Goal: Task Accomplishment & Management: Complete application form

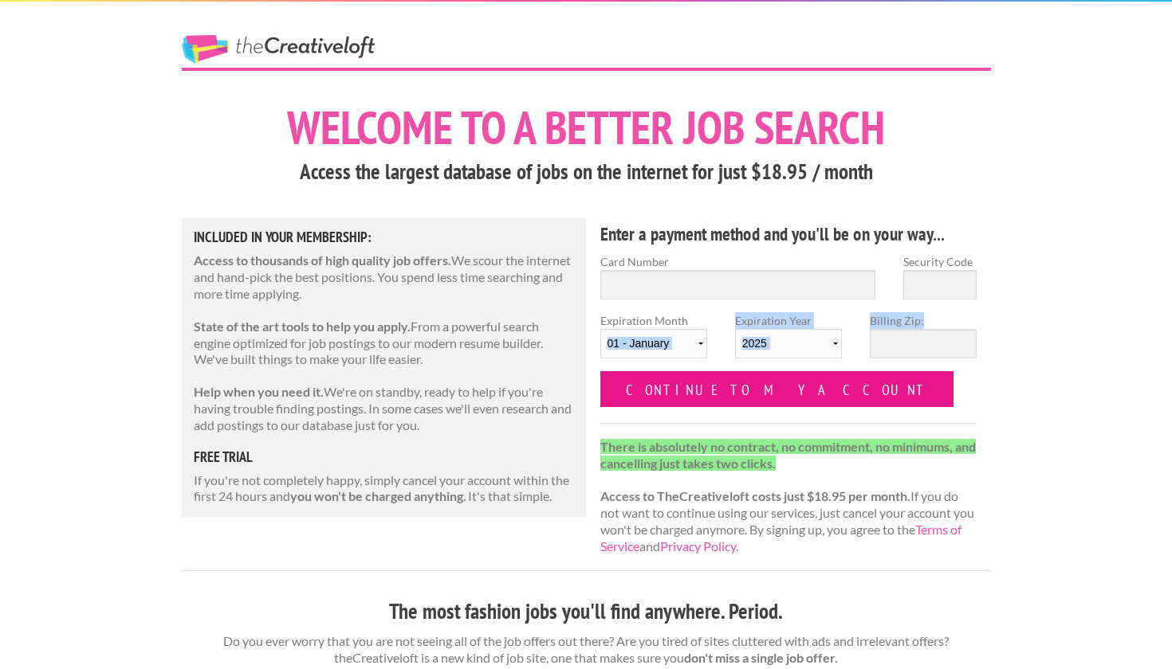
click at [679, 370] on form "Card Number Security Code Expiration Month 01 - January 02 - February 03 - Marc…" at bounding box center [788, 330] width 377 height 154
click at [687, 390] on input "Continue to my account" at bounding box center [777, 389] width 354 height 36
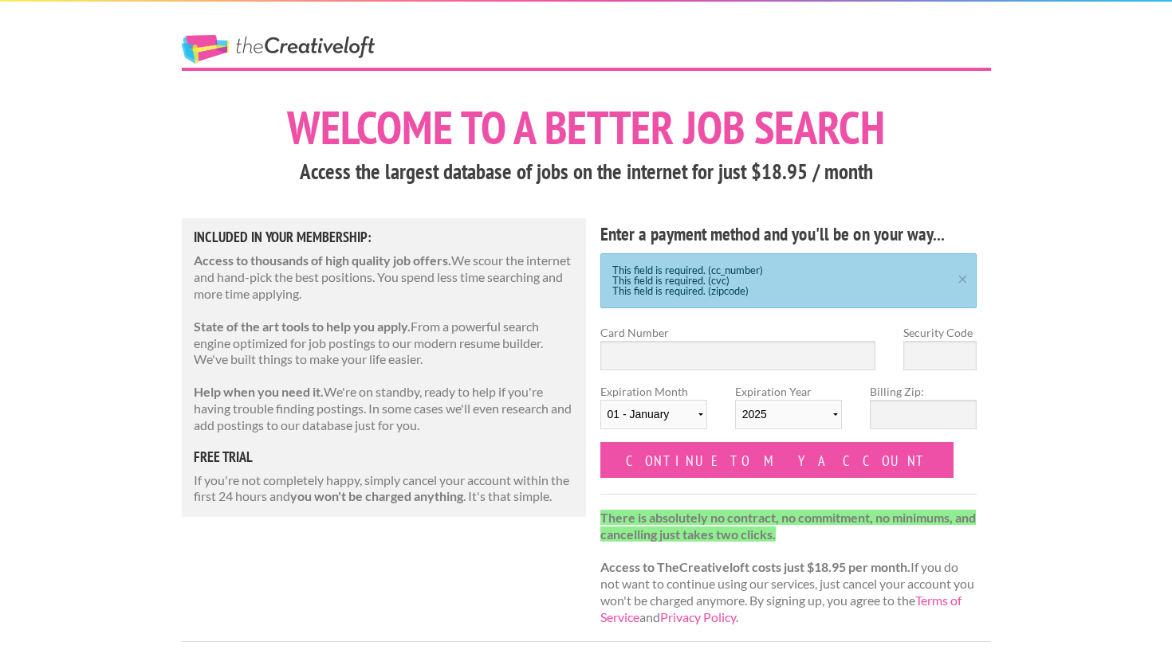
click at [234, 38] on link "The Creative Loft" at bounding box center [278, 49] width 193 height 29
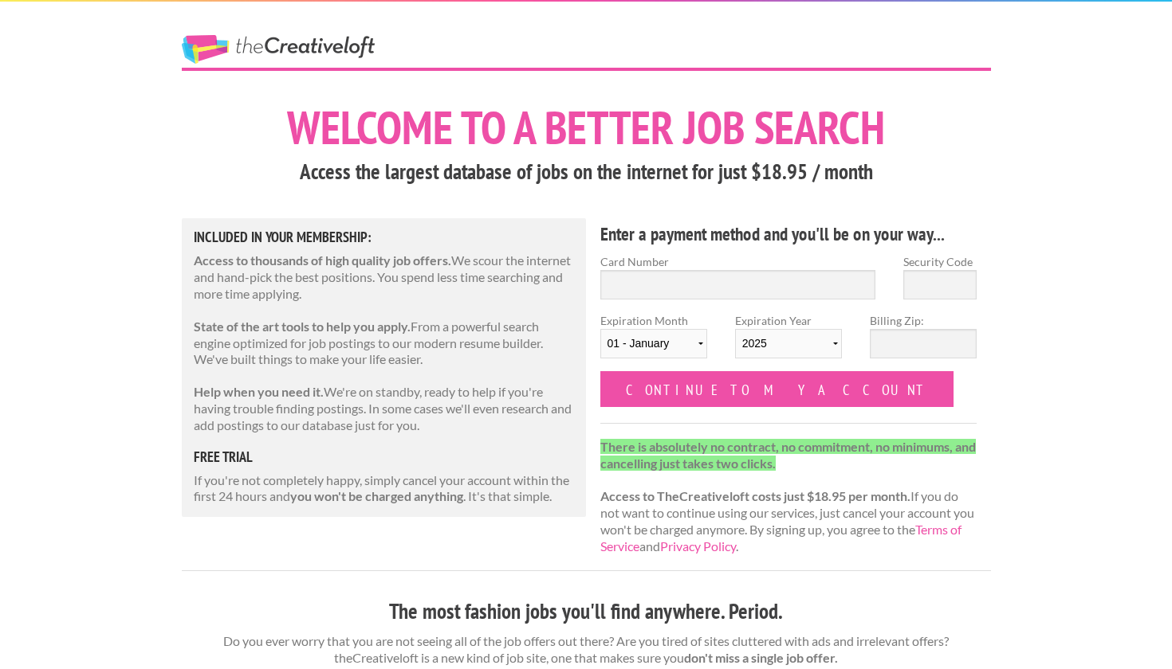
click at [481, 57] on div "The Creative Loft" at bounding box center [585, 35] width 837 height 66
click at [351, 37] on link "The Creative Loft" at bounding box center [278, 49] width 193 height 29
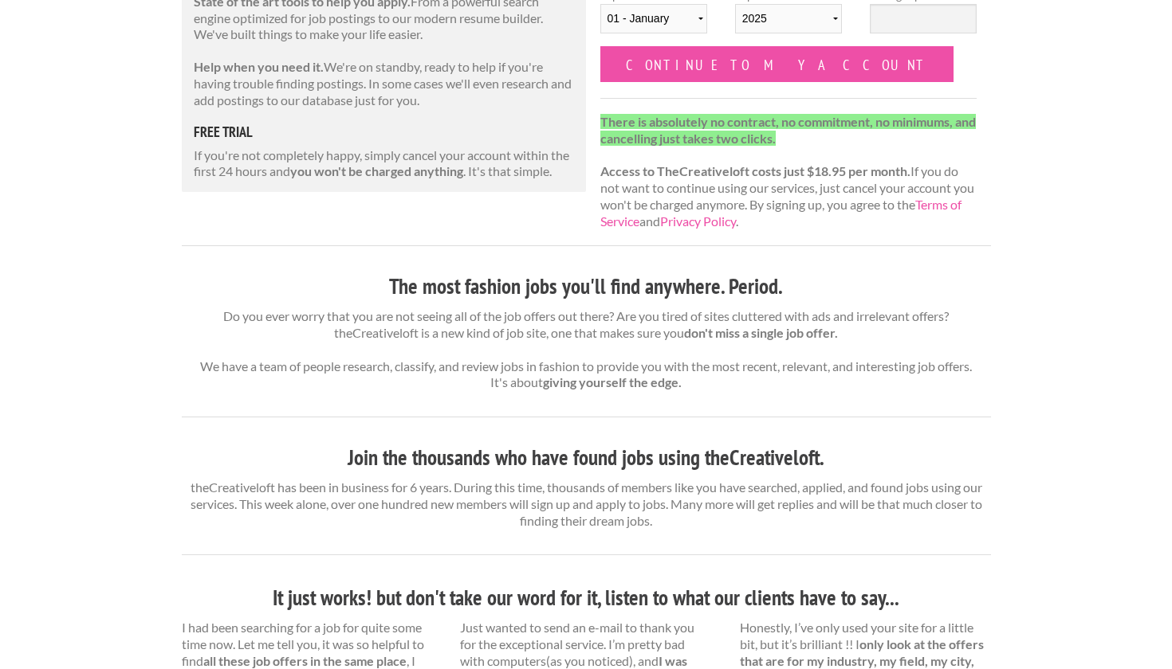
scroll to position [328, 0]
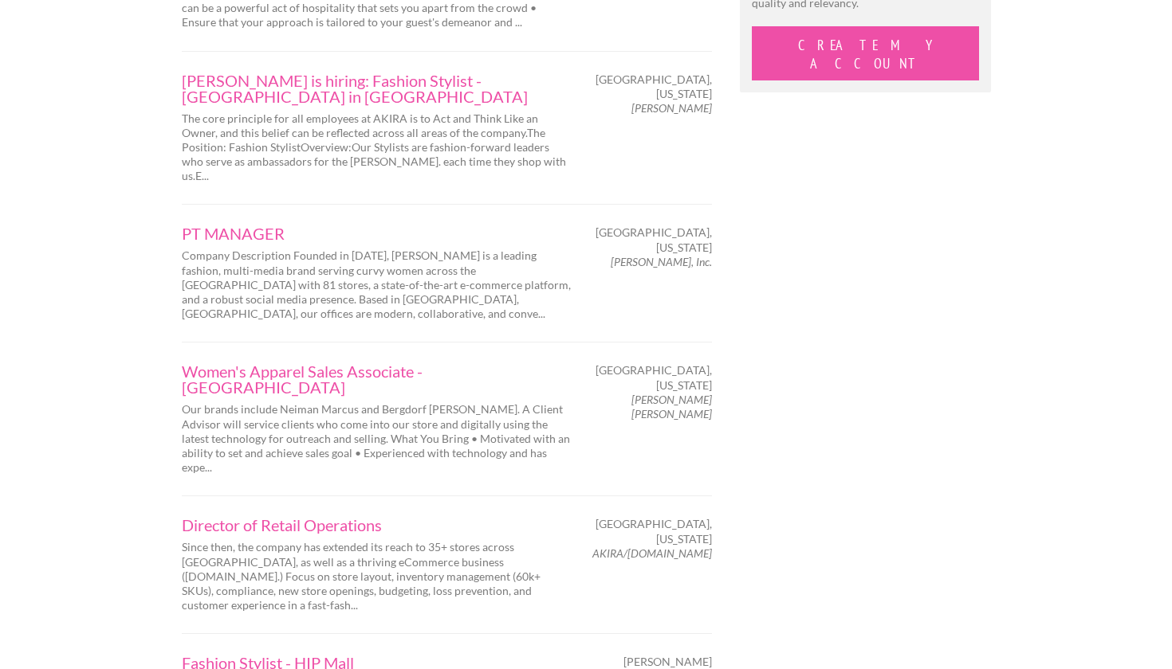
scroll to position [1729, 0]
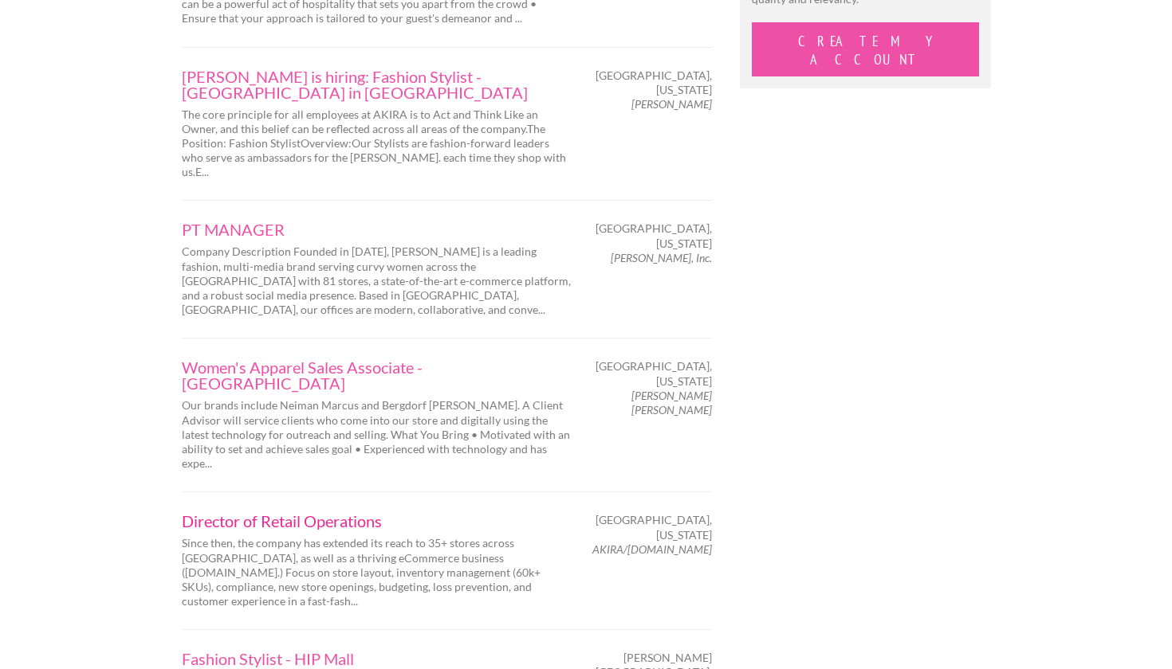
click at [349, 513] on link "Director of Retail Operations" at bounding box center [377, 521] width 391 height 16
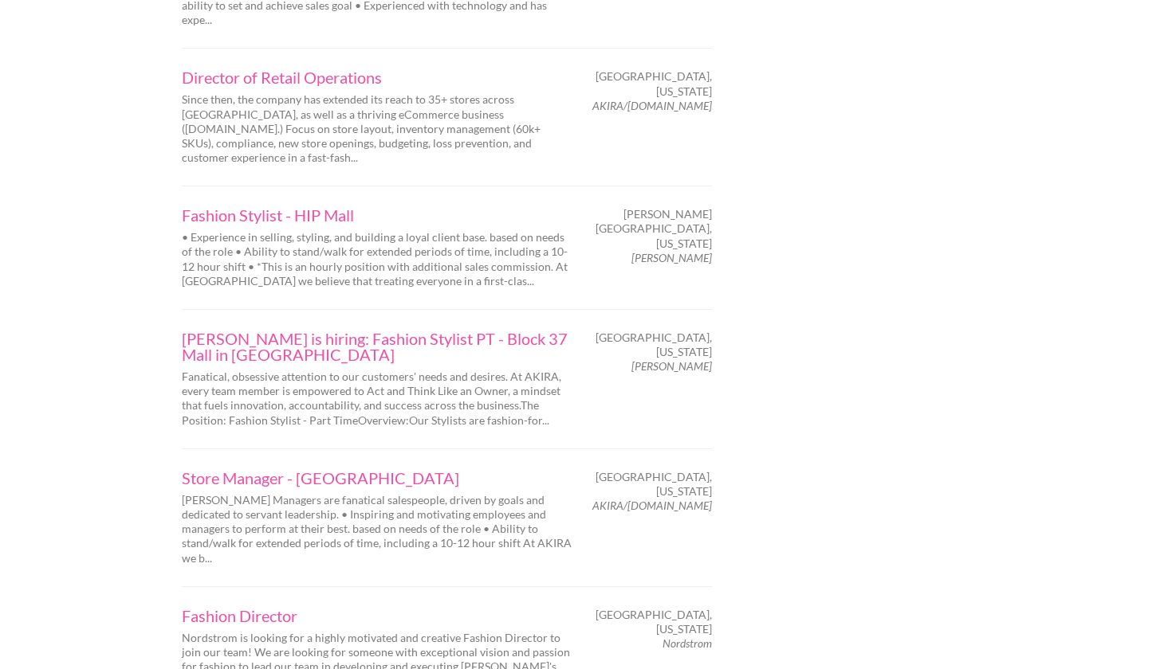
scroll to position [2174, 0]
click at [230, 607] on link "Fashion Director" at bounding box center [377, 615] width 391 height 16
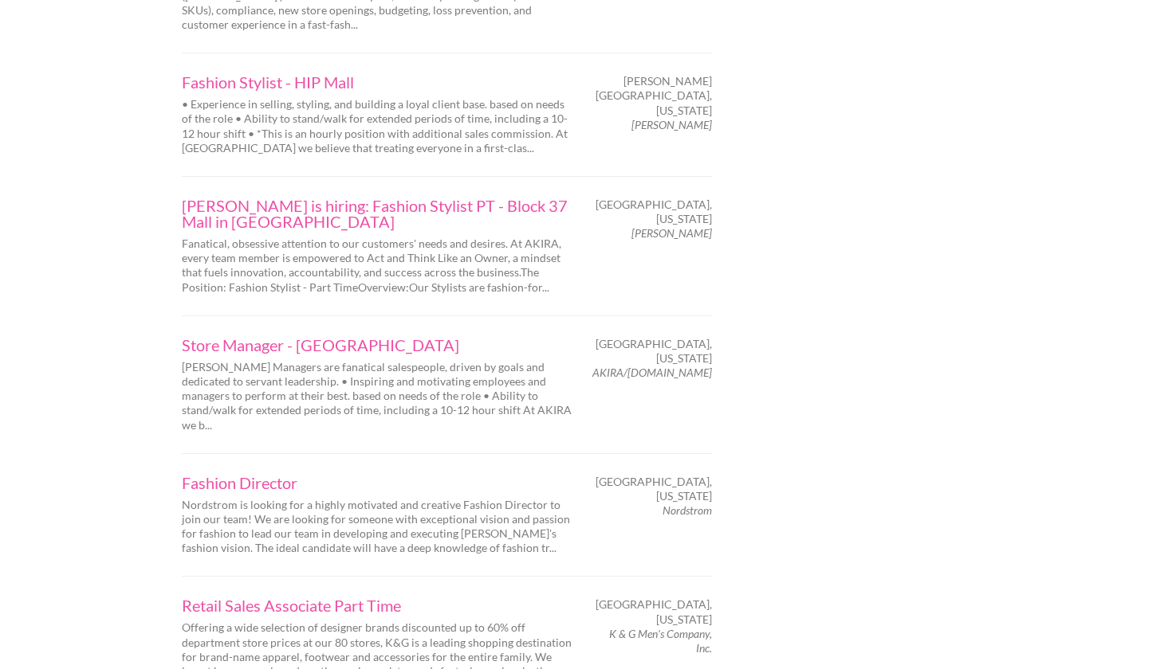
scroll to position [2360, 0]
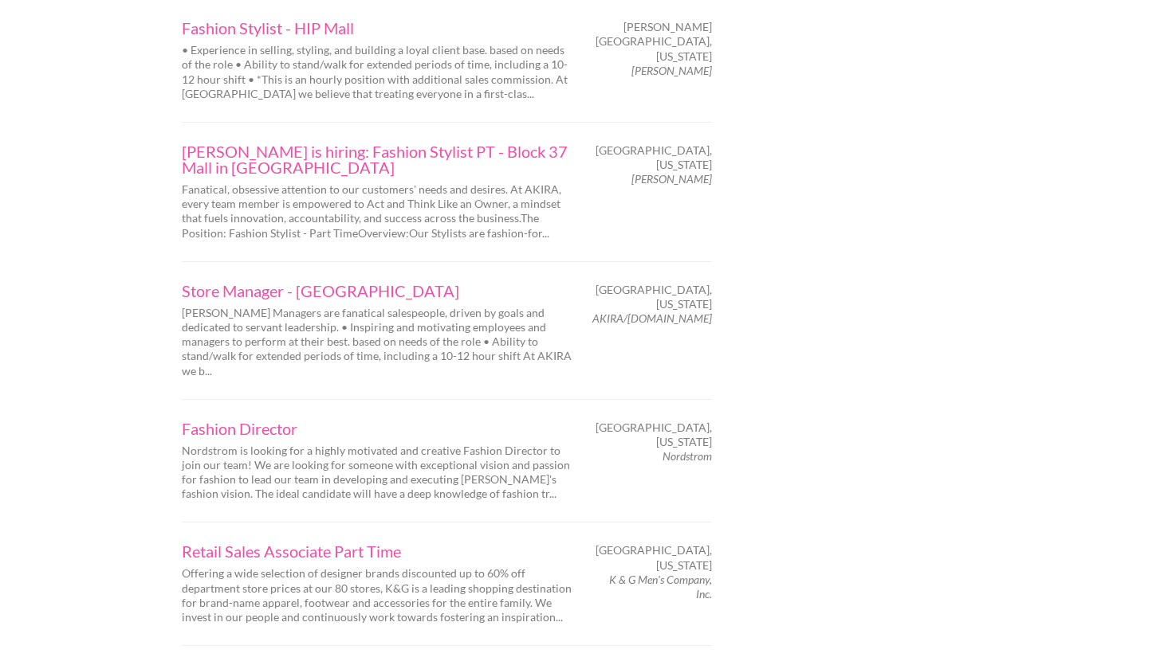
drag, startPoint x: 1014, startPoint y: 0, endPoint x: 874, endPoint y: 92, distance: 167.3
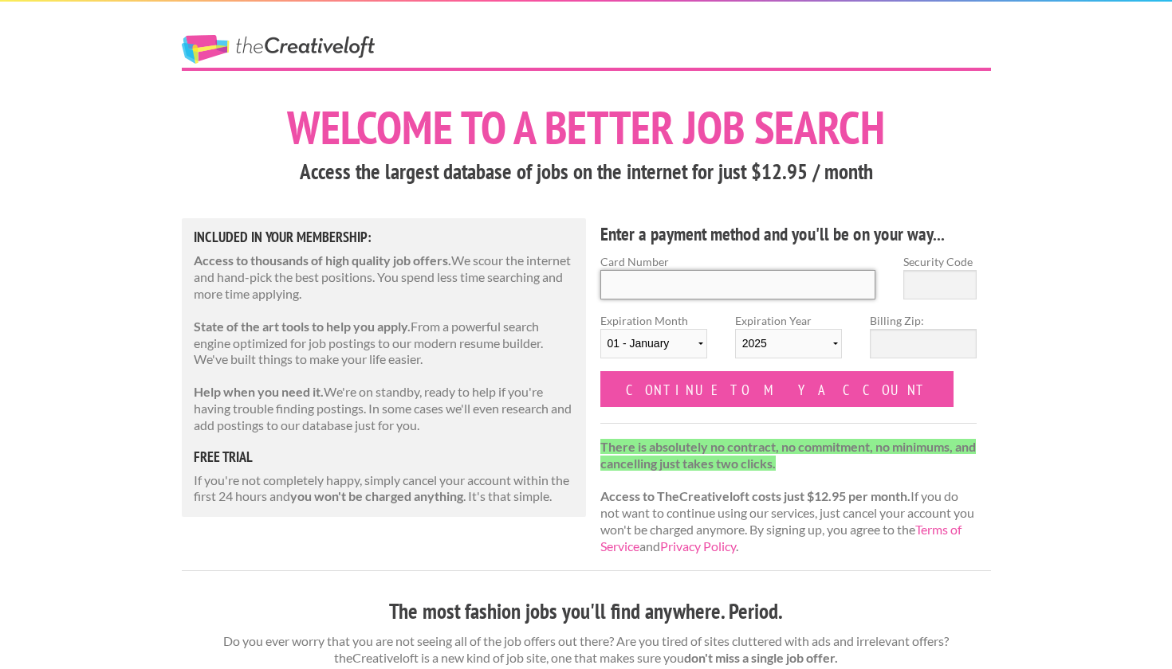
click at [729, 277] on input "Card Number" at bounding box center [738, 284] width 276 height 29
click at [567, 388] on p "Help when you need it. We're on standby, ready to help if you're having trouble…" at bounding box center [384, 408] width 381 height 49
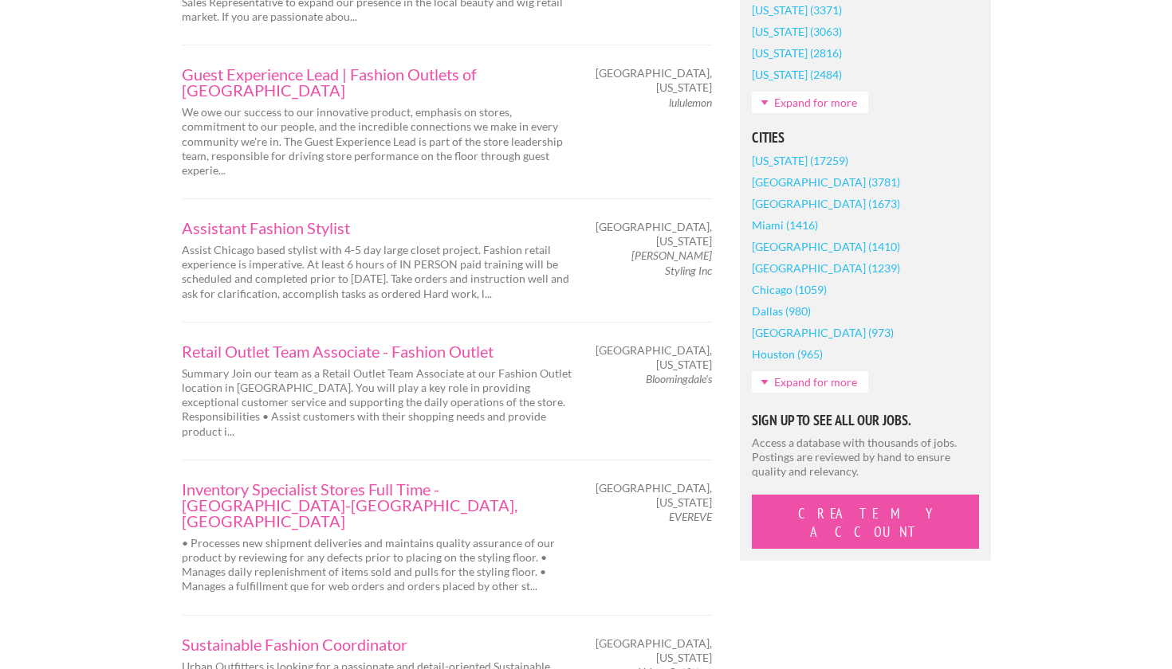
scroll to position [1274, 0]
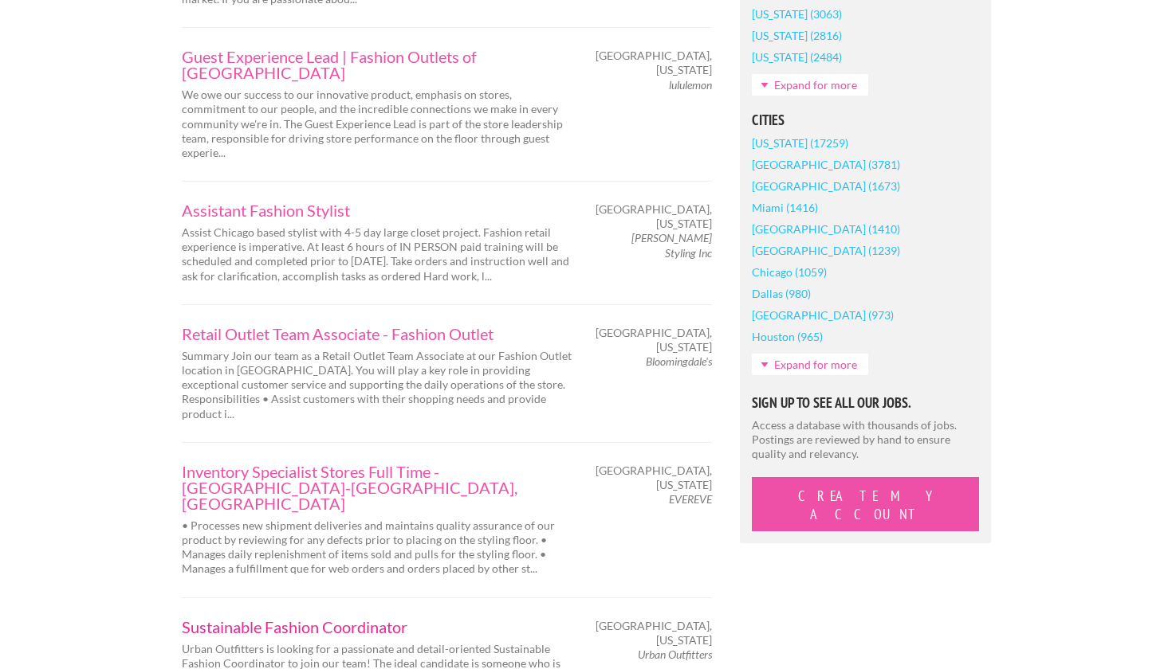
click at [345, 619] on link "Sustainable Fashion Coordinator" at bounding box center [377, 627] width 391 height 16
